Goal: Understand process/instructions: Learn how to perform a task or action

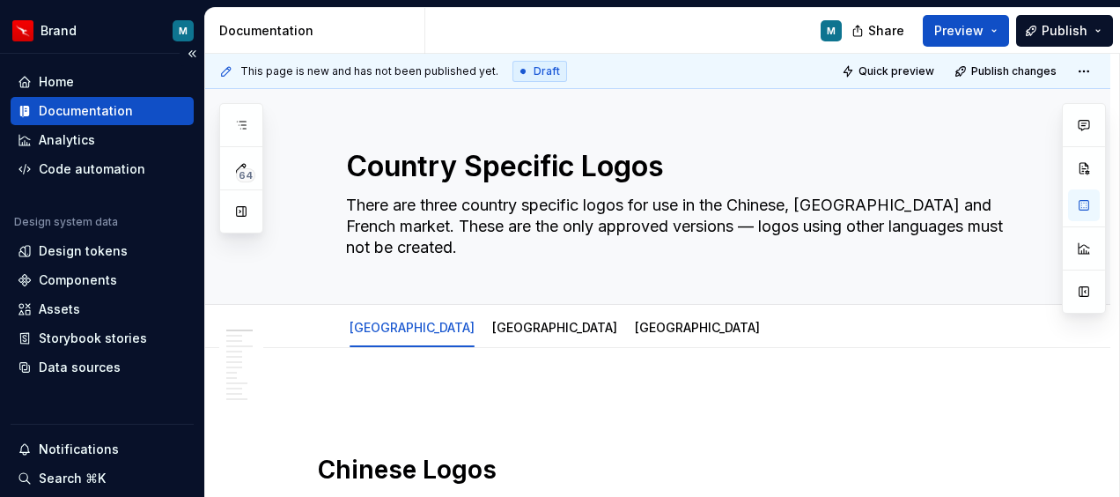
click at [78, 115] on div "Documentation" at bounding box center [86, 111] width 94 height 18
click at [183, 55] on button "Collapse sidebar" at bounding box center [192, 53] width 25 height 25
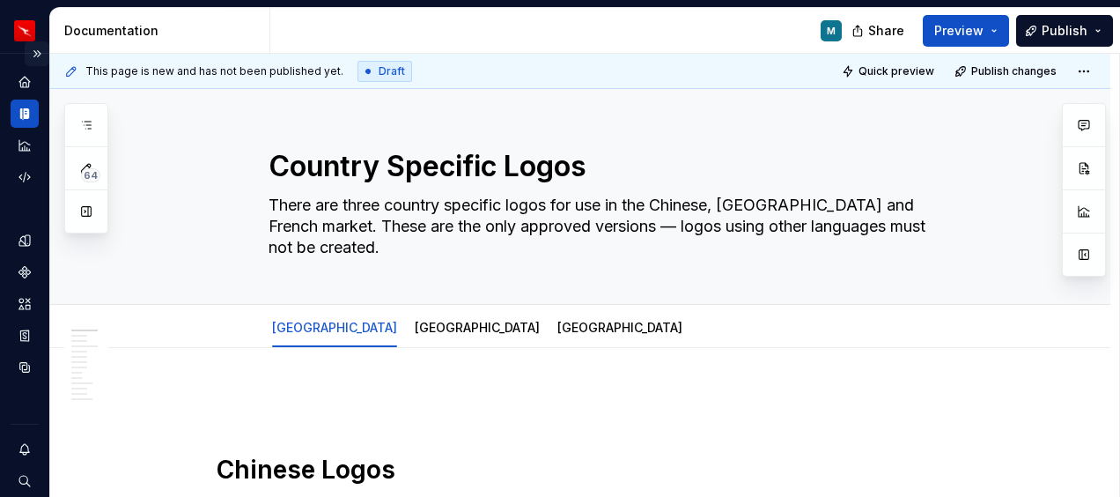
click at [25, 55] on button "Expand sidebar" at bounding box center [37, 53] width 25 height 25
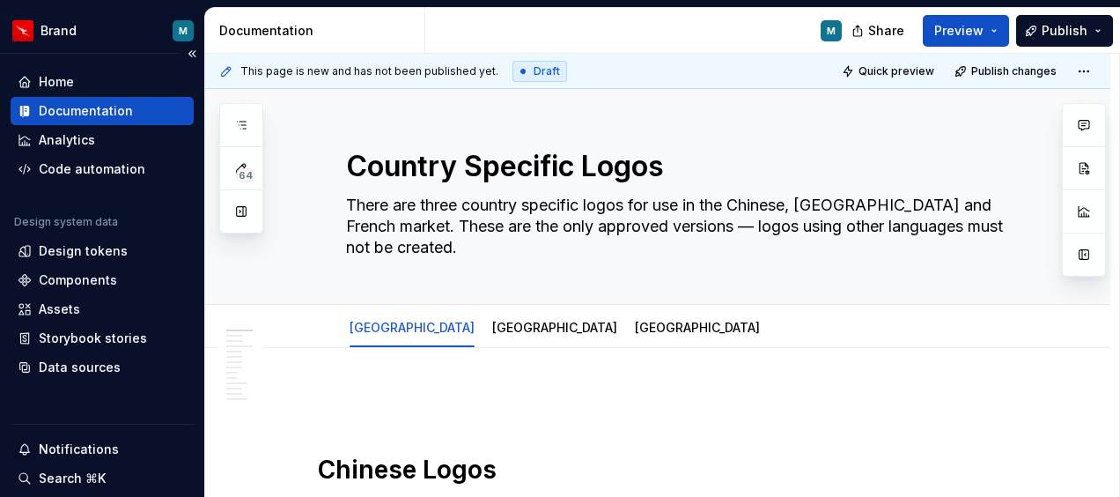
click at [78, 108] on div "Documentation" at bounding box center [86, 111] width 94 height 18
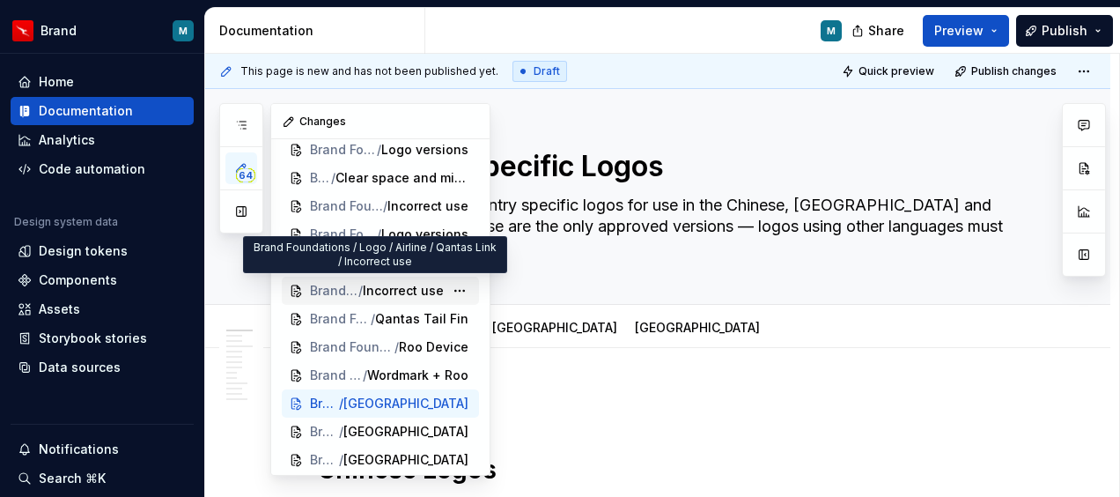
scroll to position [528, 0]
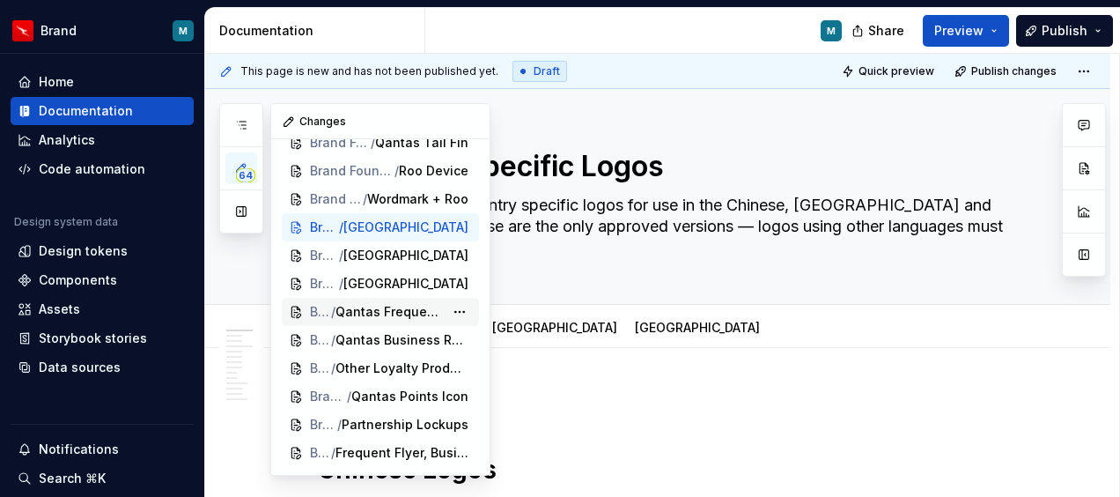
click at [409, 311] on span "Qantas Frequent Flyer logo" at bounding box center [390, 312] width 108 height 18
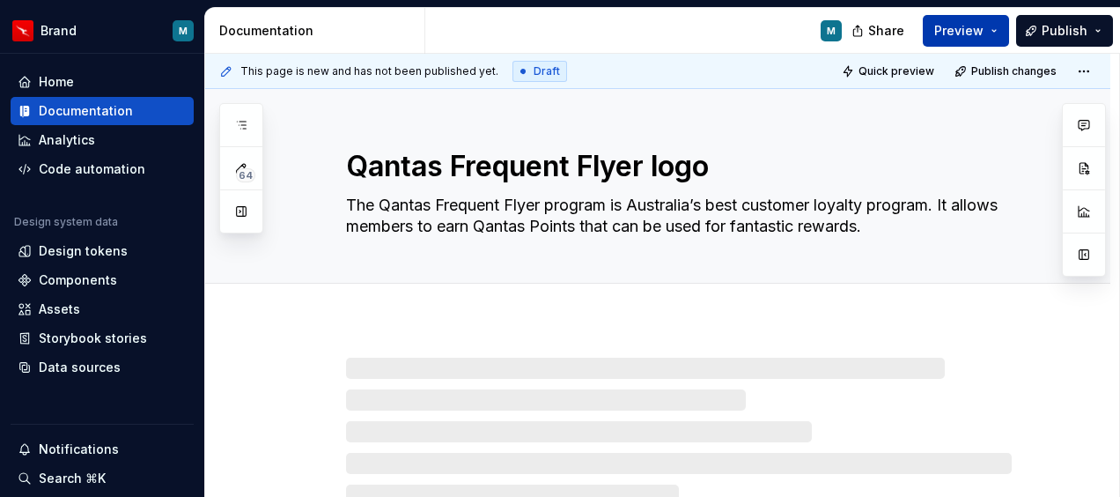
click at [1003, 20] on button "Preview" at bounding box center [966, 31] width 86 height 32
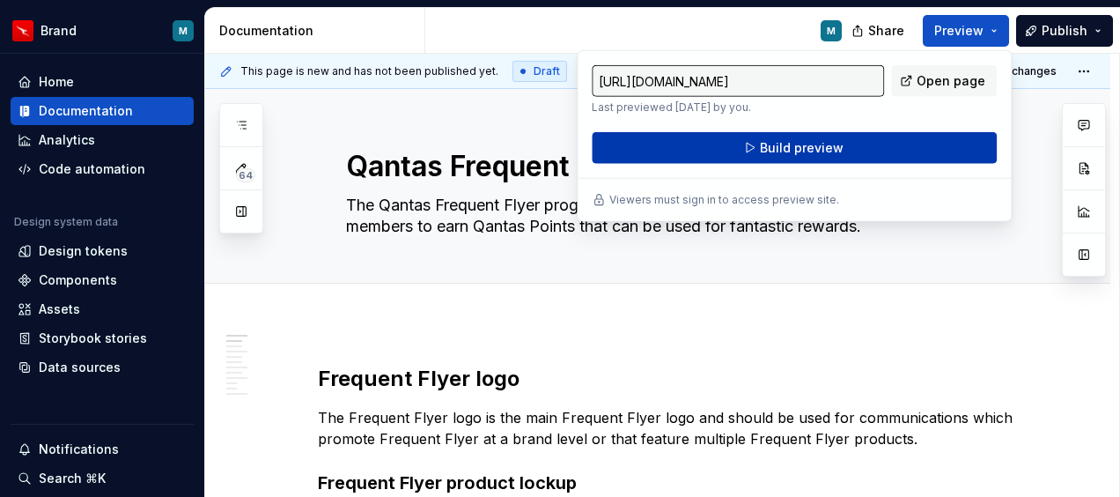
click at [775, 153] on span "Build preview" at bounding box center [802, 148] width 84 height 18
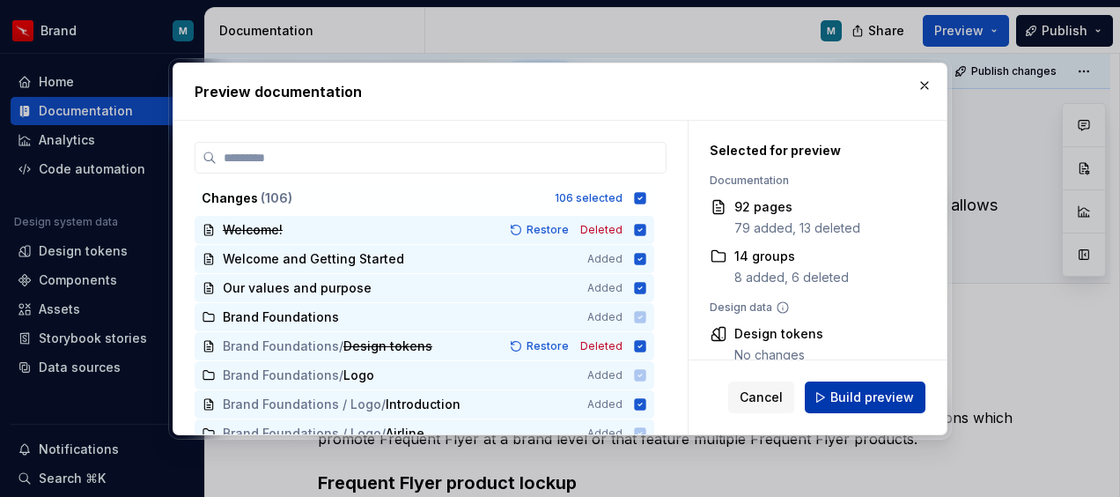
click at [849, 391] on span "Build preview" at bounding box center [873, 397] width 84 height 18
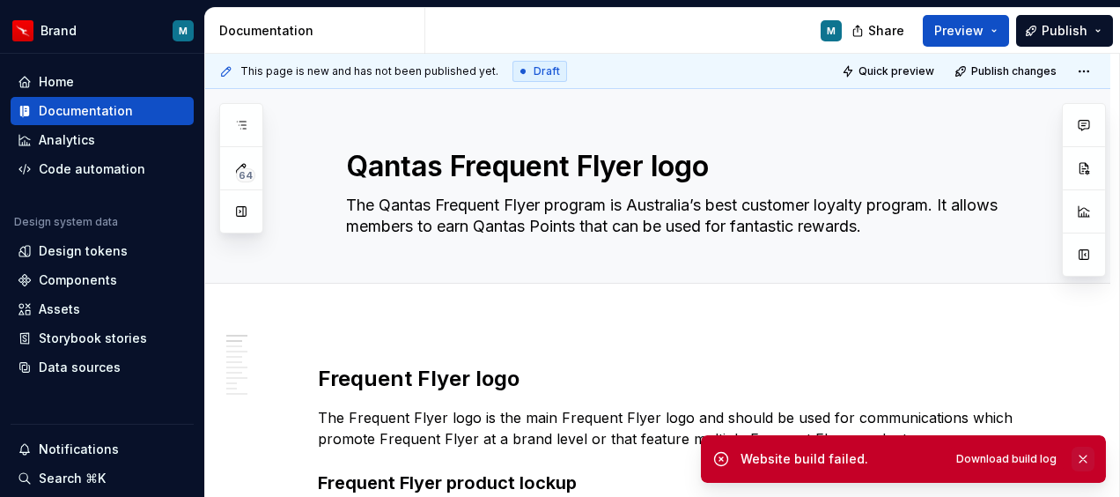
click at [1085, 456] on button "button" at bounding box center [1083, 459] width 23 height 25
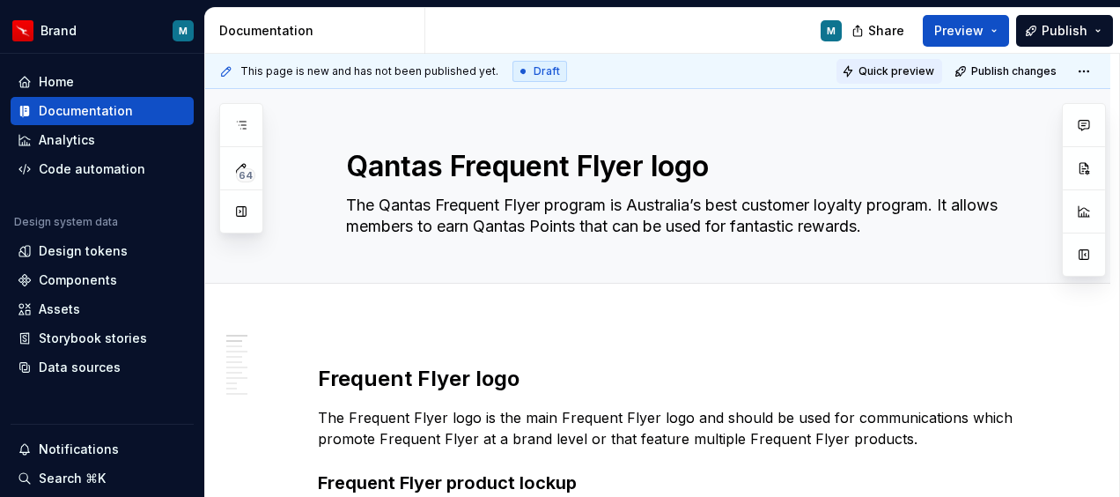
click at [896, 70] on span "Quick preview" at bounding box center [897, 71] width 76 height 14
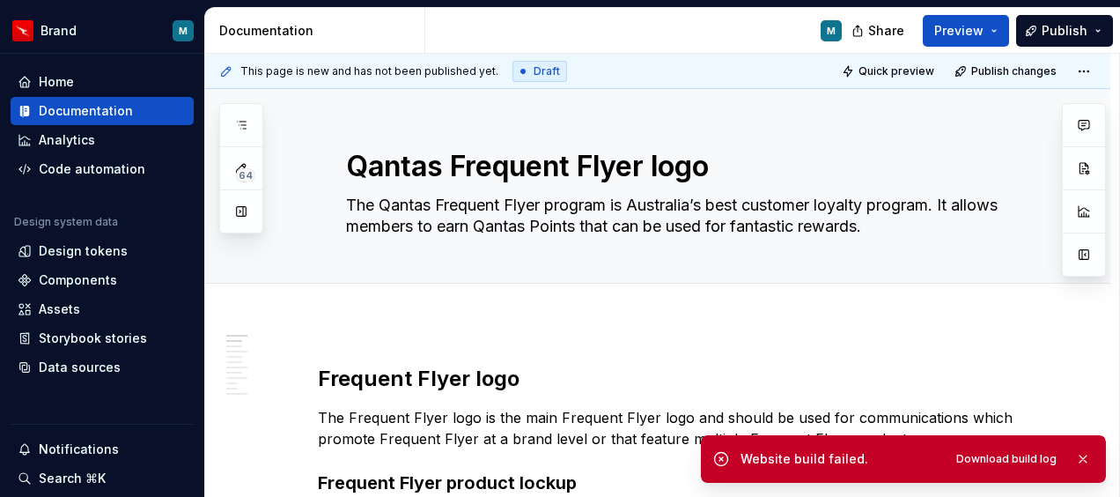
click at [1083, 454] on button "button" at bounding box center [1083, 459] width 23 height 25
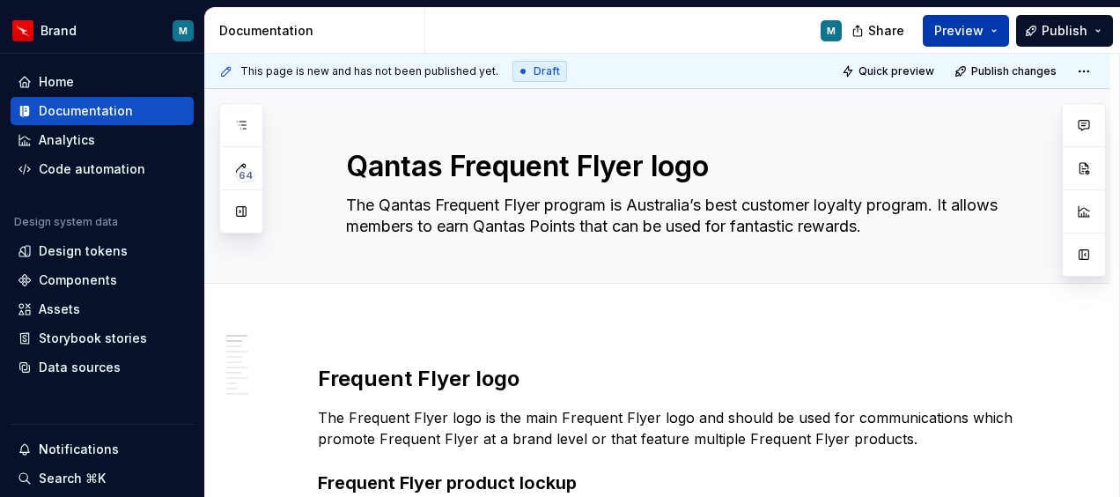
click at [968, 28] on span "Preview" at bounding box center [958, 31] width 49 height 18
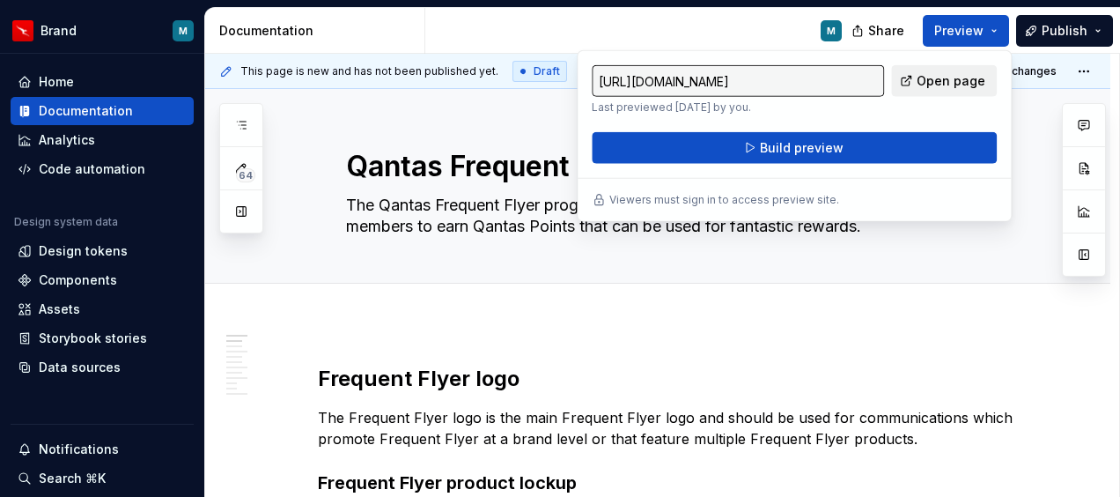
drag, startPoint x: 968, startPoint y: 28, endPoint x: 941, endPoint y: 79, distance: 57.9
click at [941, 79] on span "Open page" at bounding box center [951, 81] width 69 height 18
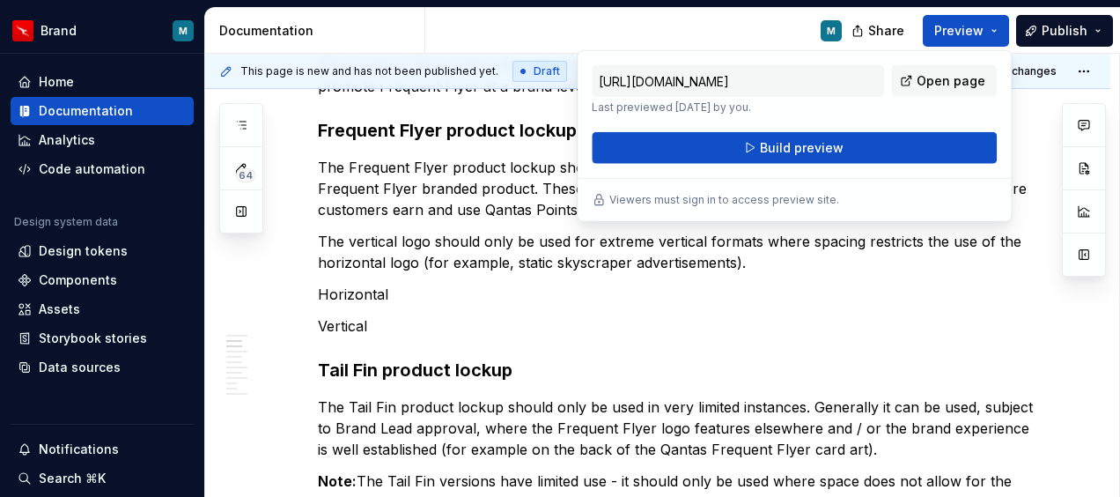
scroll to position [176, 0]
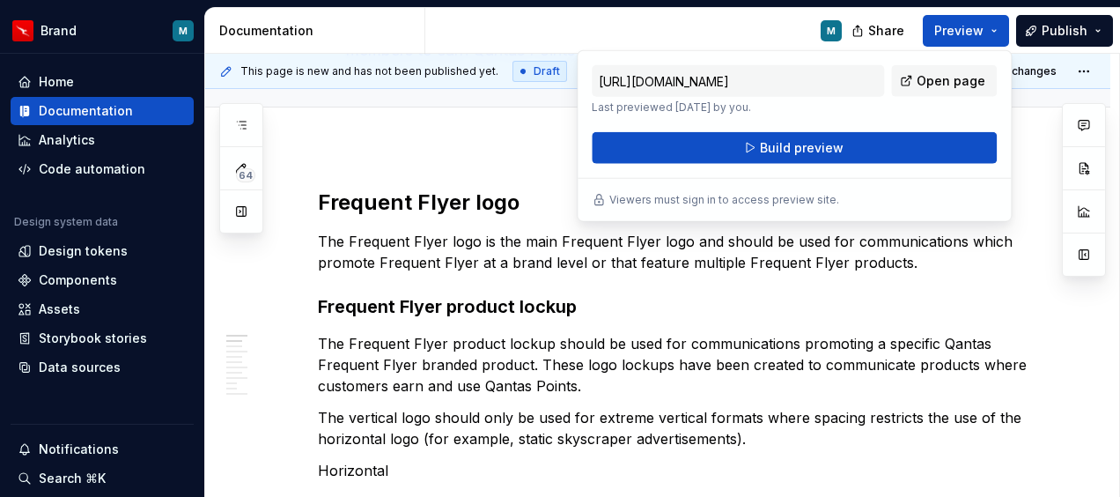
type textarea "*"
